Goal: Check status: Check status

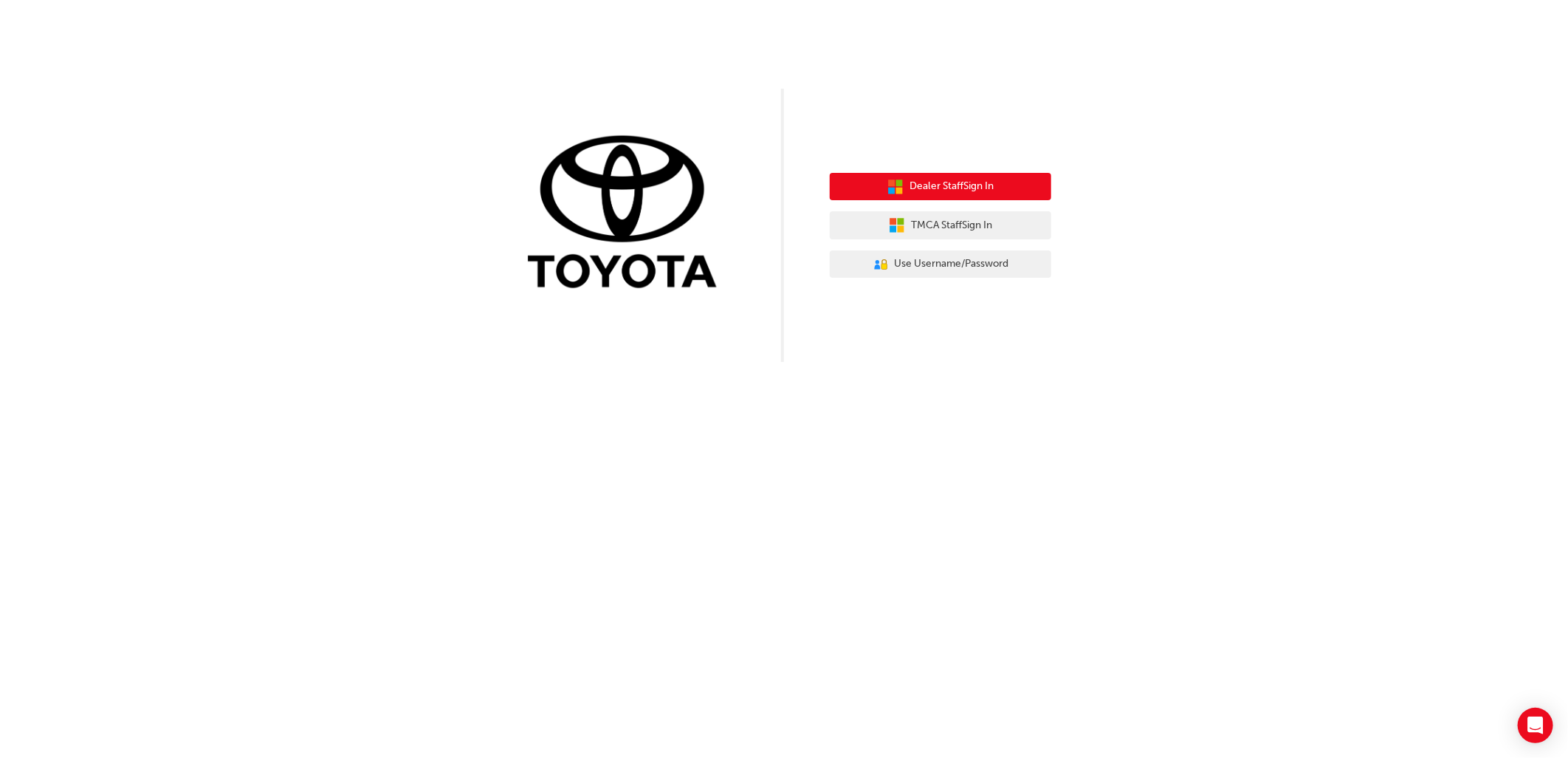
click at [958, 186] on span "Dealer Staff Sign In" at bounding box center [951, 186] width 84 height 17
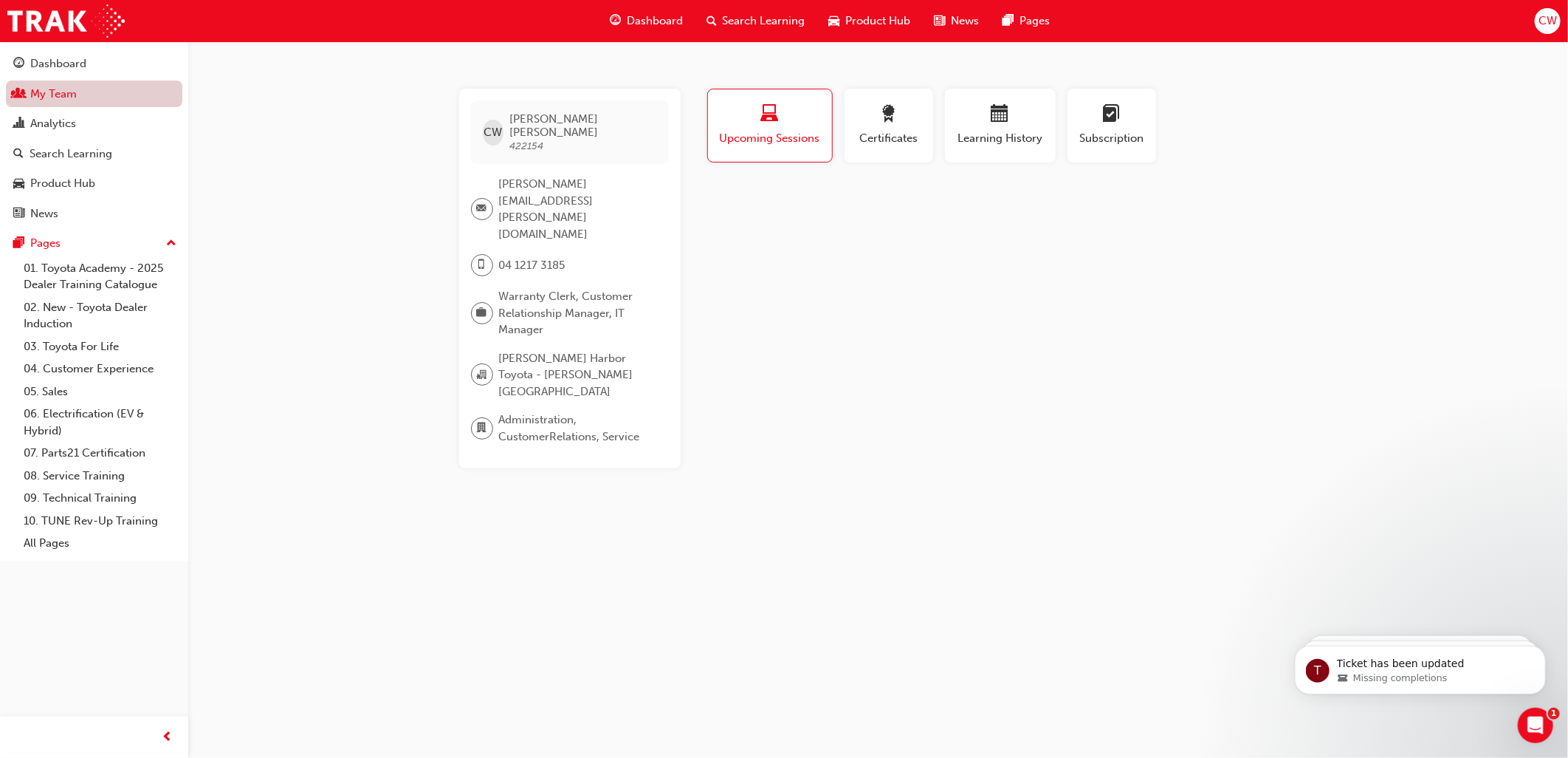
click at [70, 95] on link "My Team" at bounding box center [94, 94] width 176 height 27
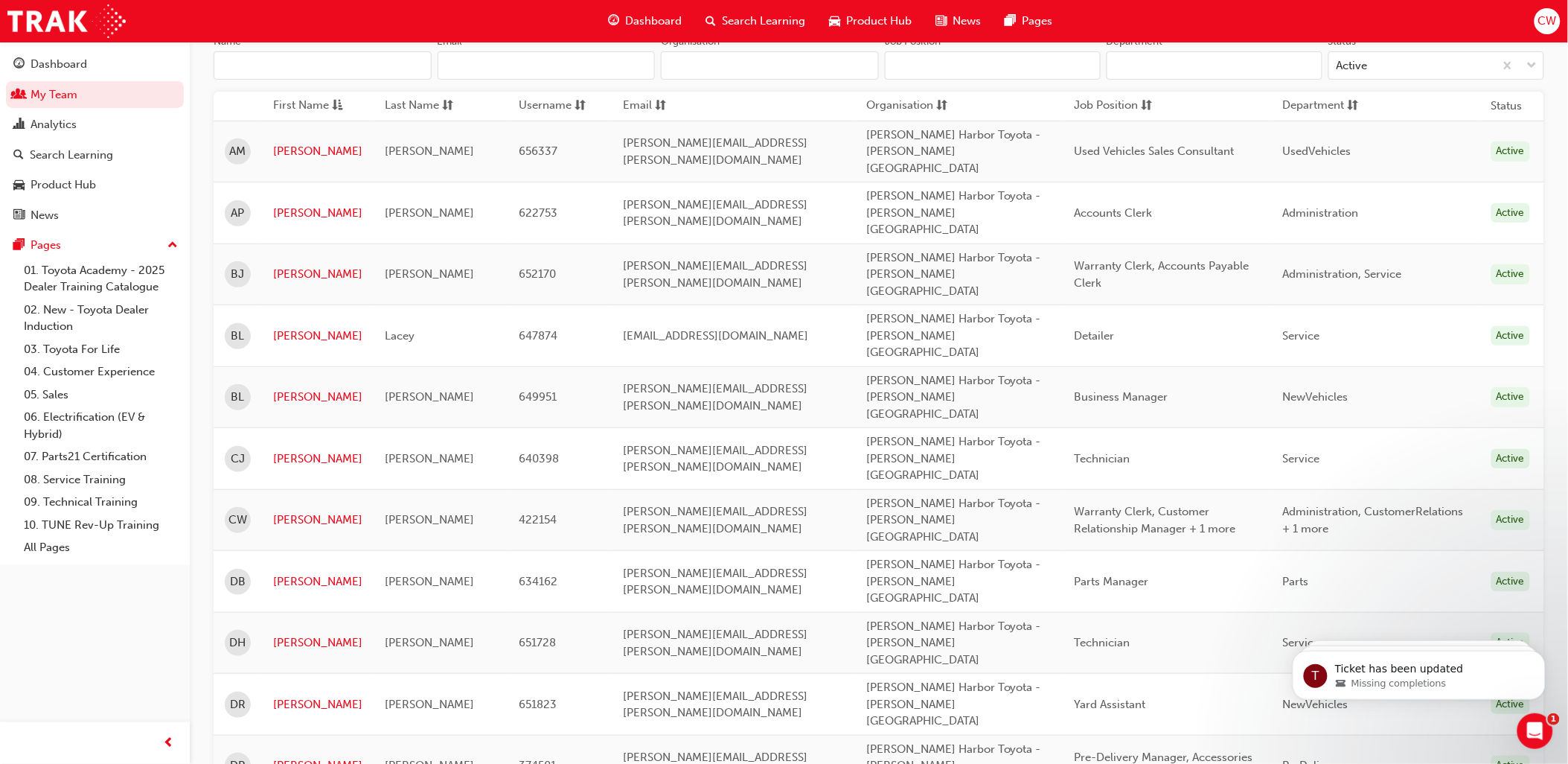
scroll to position [330, 0]
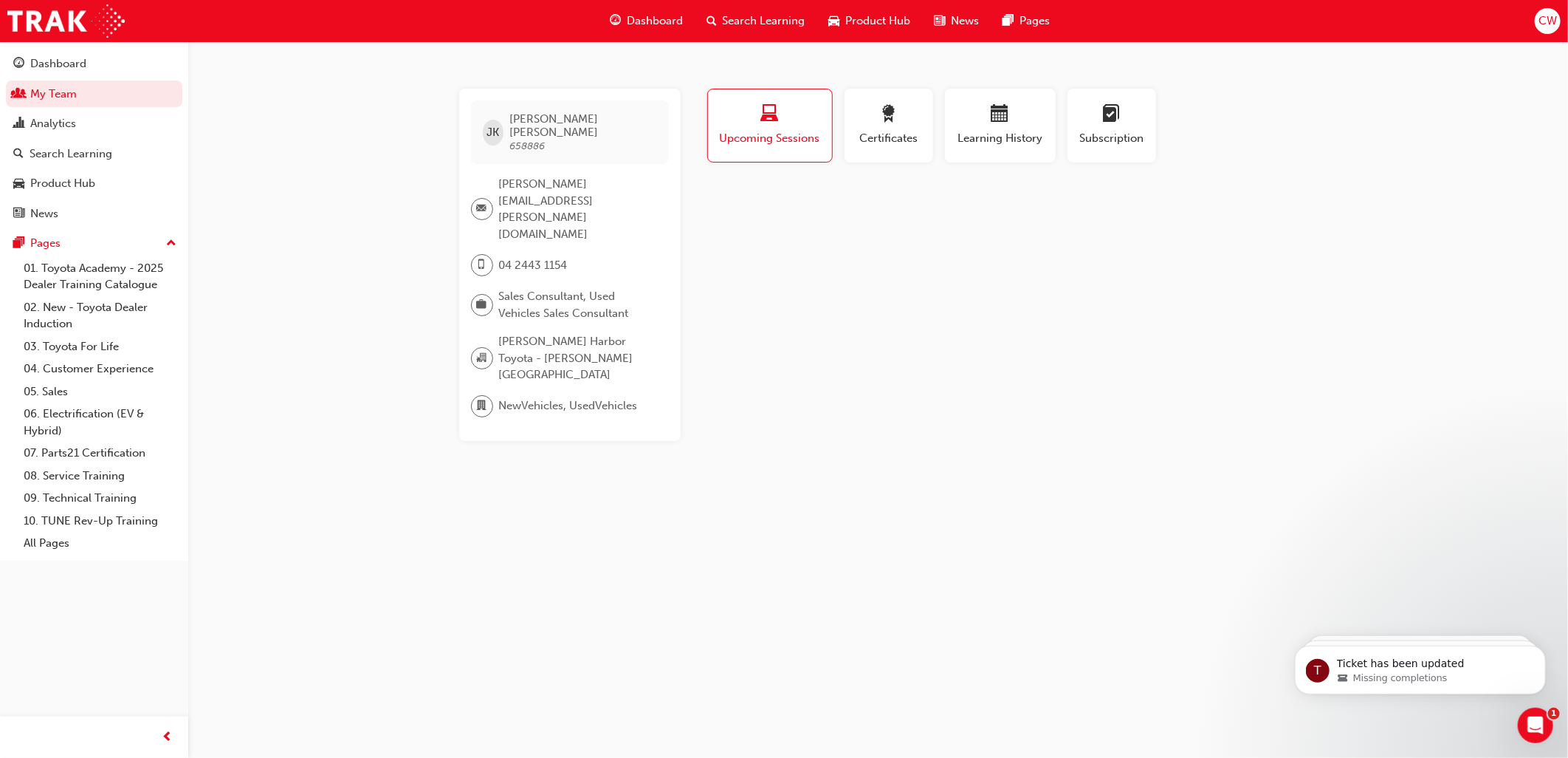
click at [779, 119] on div "button" at bounding box center [770, 117] width 102 height 23
click at [769, 119] on span "laptop-icon" at bounding box center [770, 115] width 17 height 20
click at [894, 128] on div "Certificates" at bounding box center [888, 126] width 67 height 42
click at [997, 135] on span "Learning History" at bounding box center [1000, 139] width 89 height 17
